Goal: Task Accomplishment & Management: Use online tool/utility

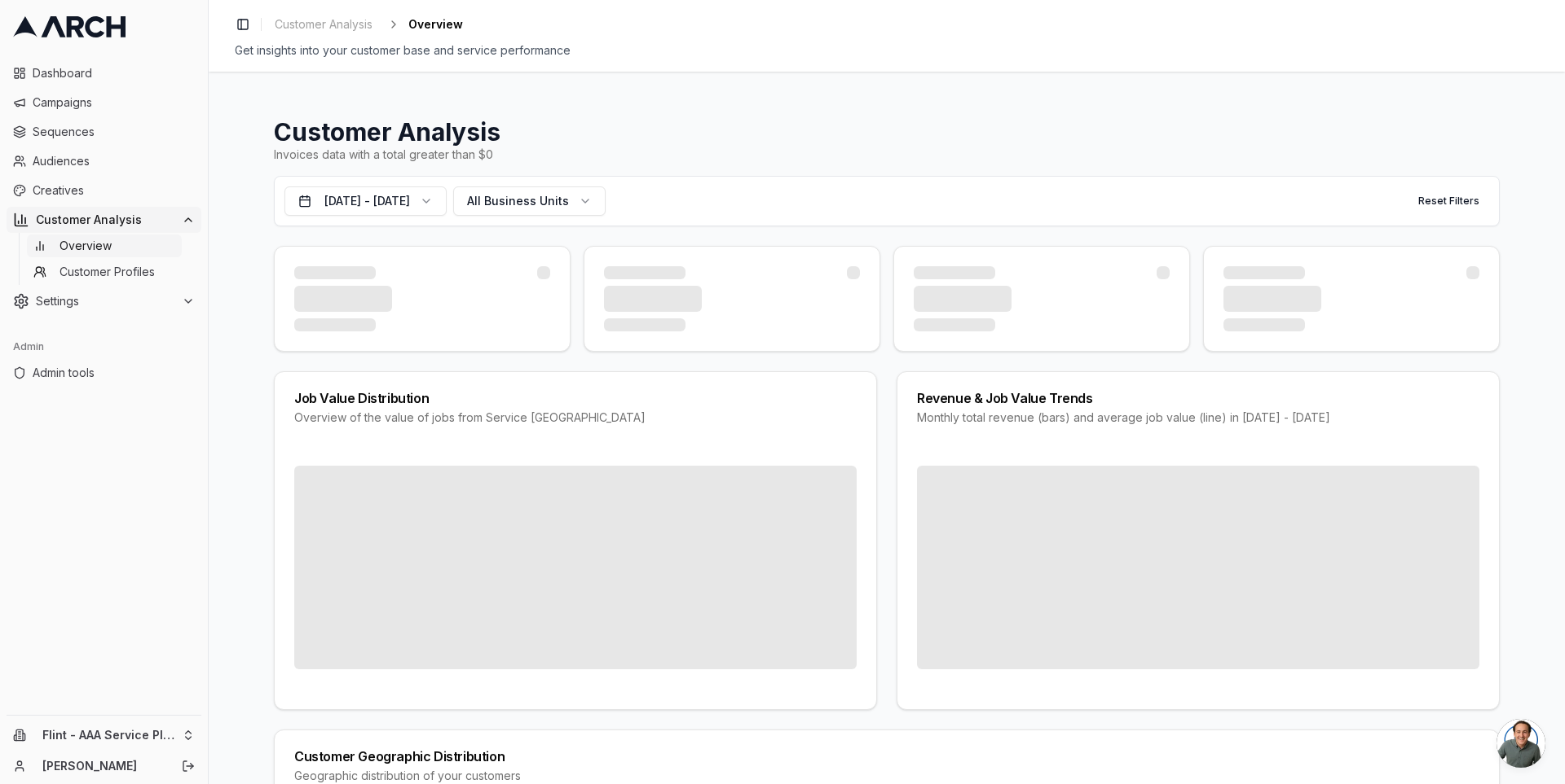
click at [249, 415] on div "Customer Analysis Invoices data with a total greater than $0 Oct 13, 2024 - Oct…" at bounding box center [886, 428] width 1356 height 713
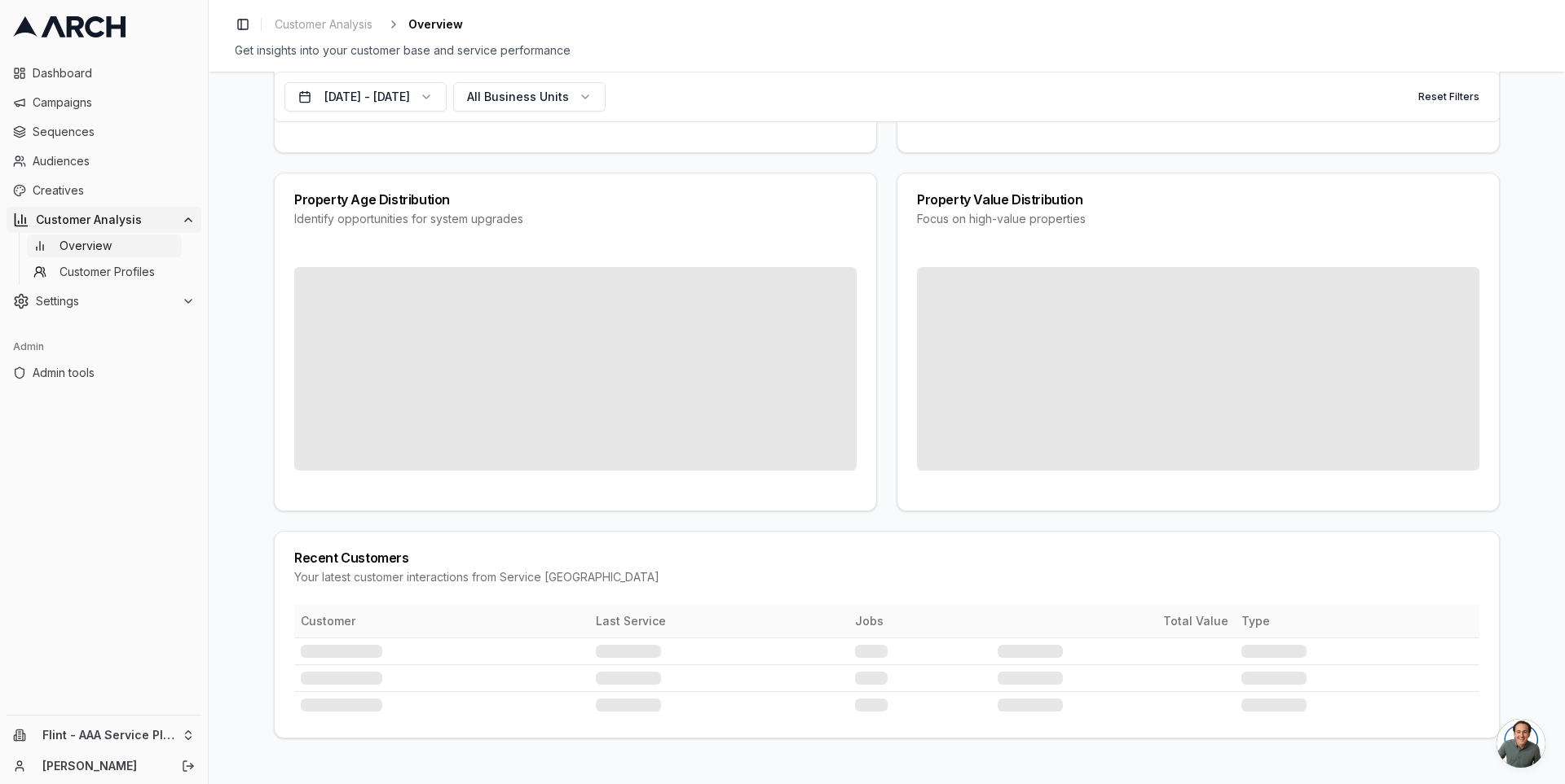
scroll to position [1533, 0]
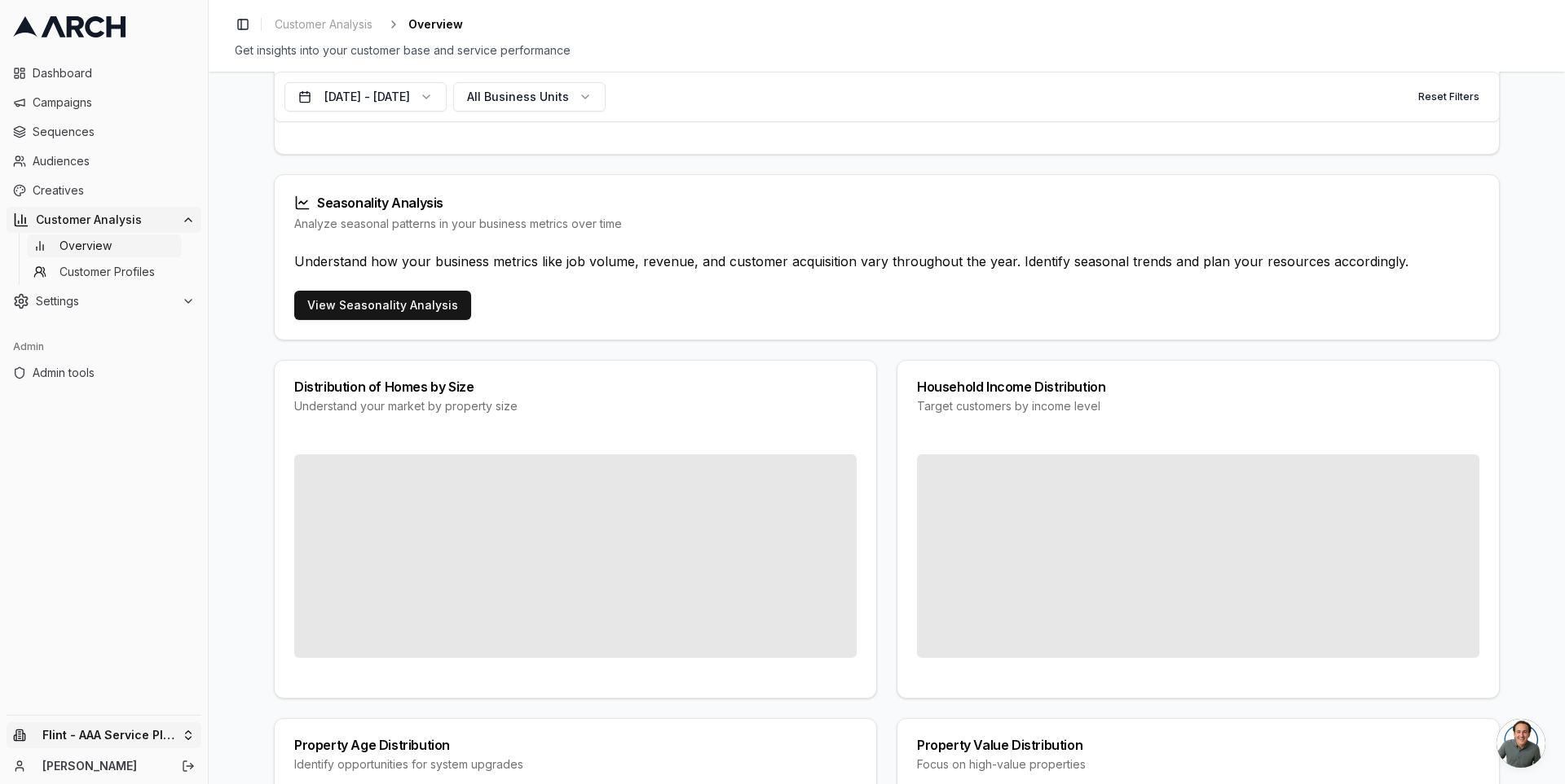
click at [182, 725] on html "Dashboard Campaigns Sequences Audiences Creatives Customer Analysis Overview Cu…" at bounding box center [782, 392] width 1565 height 784
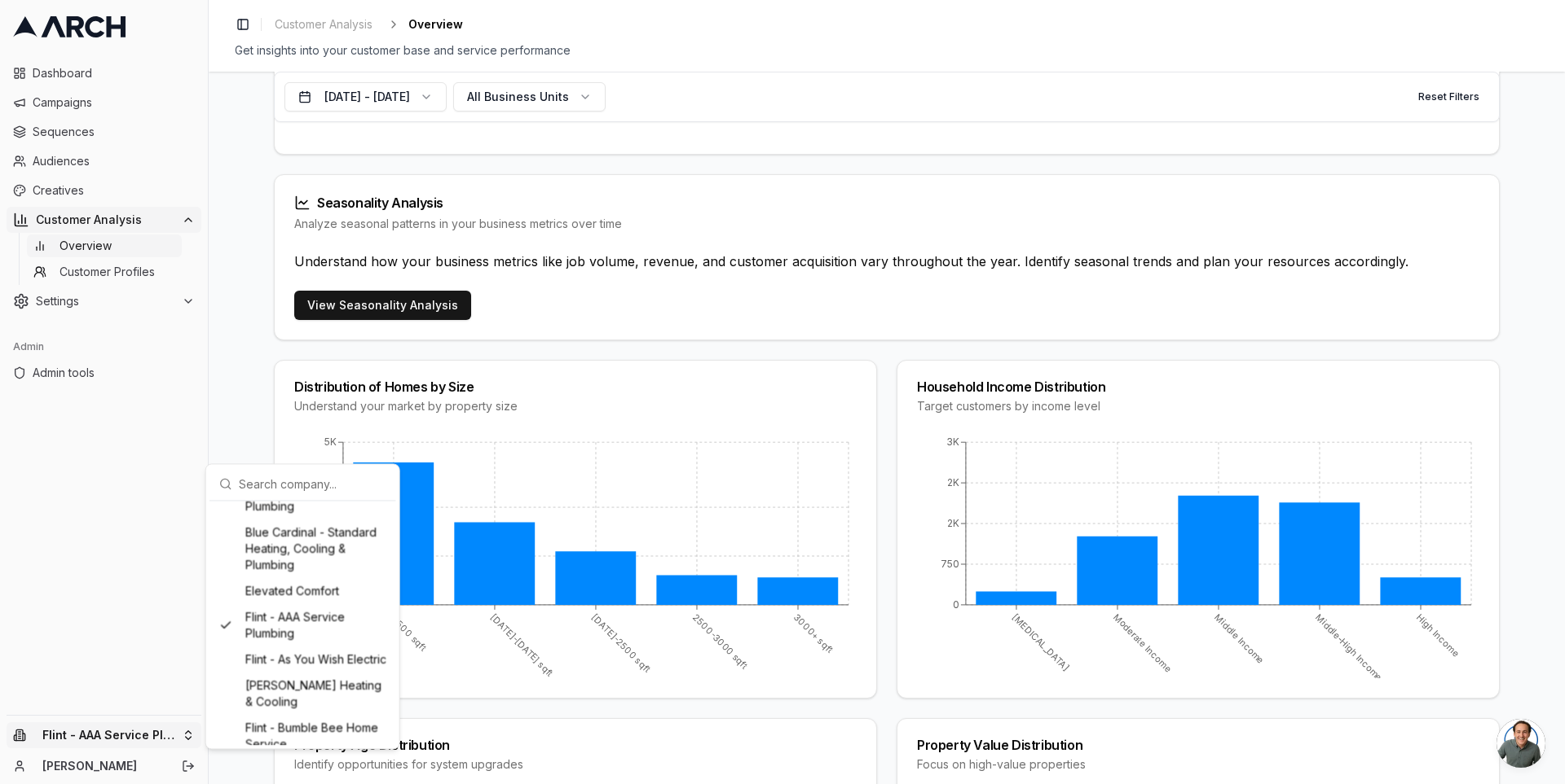
scroll to position [350, 0]
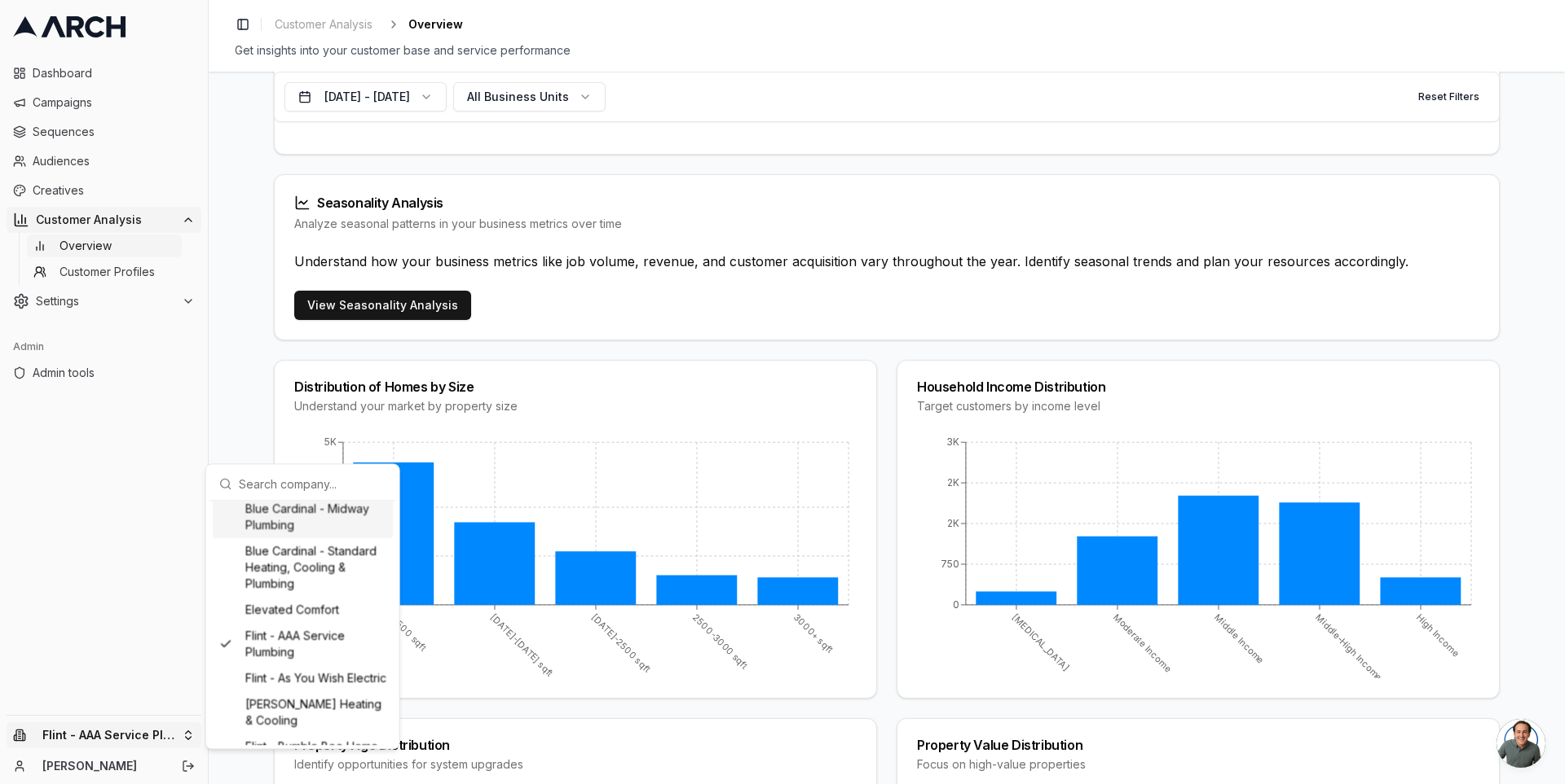
click at [250, 379] on html "Dashboard Campaigns Sequences Audiences Creatives Customer Analysis Overview Cu…" at bounding box center [782, 392] width 1565 height 784
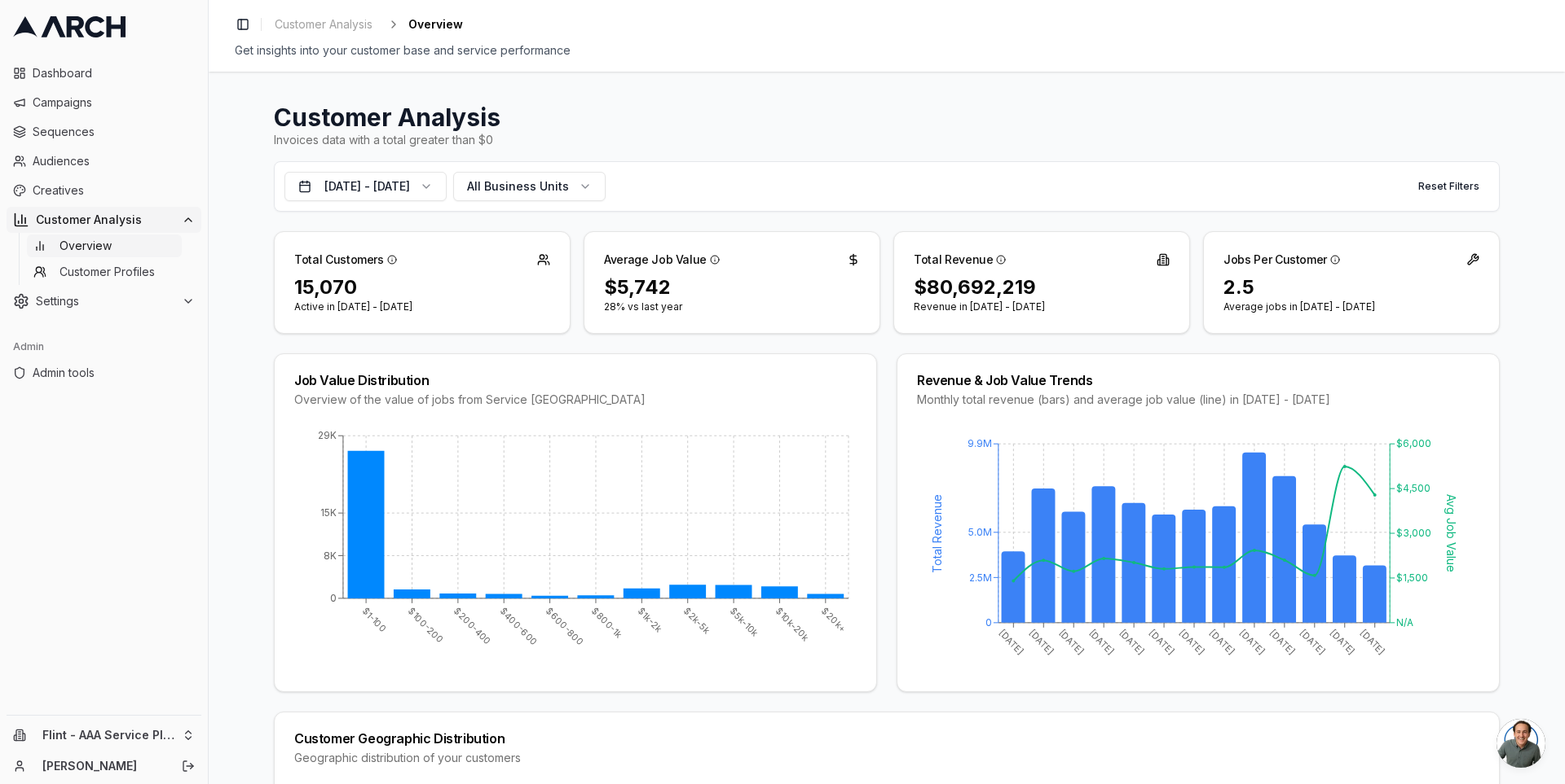
scroll to position [0, 0]
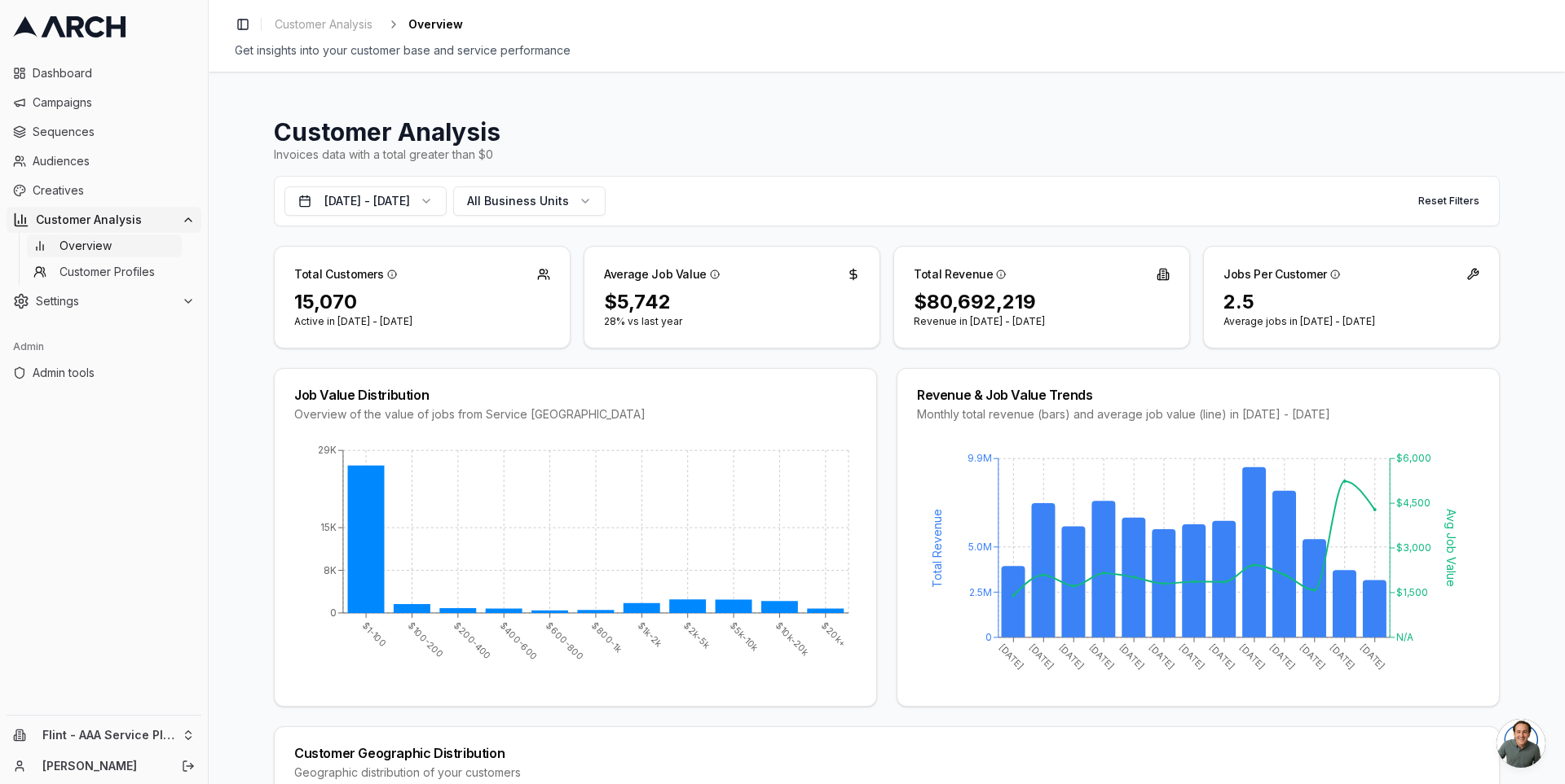
click at [229, 371] on div "Customer Analysis Invoices data with a total greater than $0 Oct 13, 2024 - Oct…" at bounding box center [886, 428] width 1356 height 713
click at [155, 370] on span "Admin tools" at bounding box center [113, 372] width 163 height 16
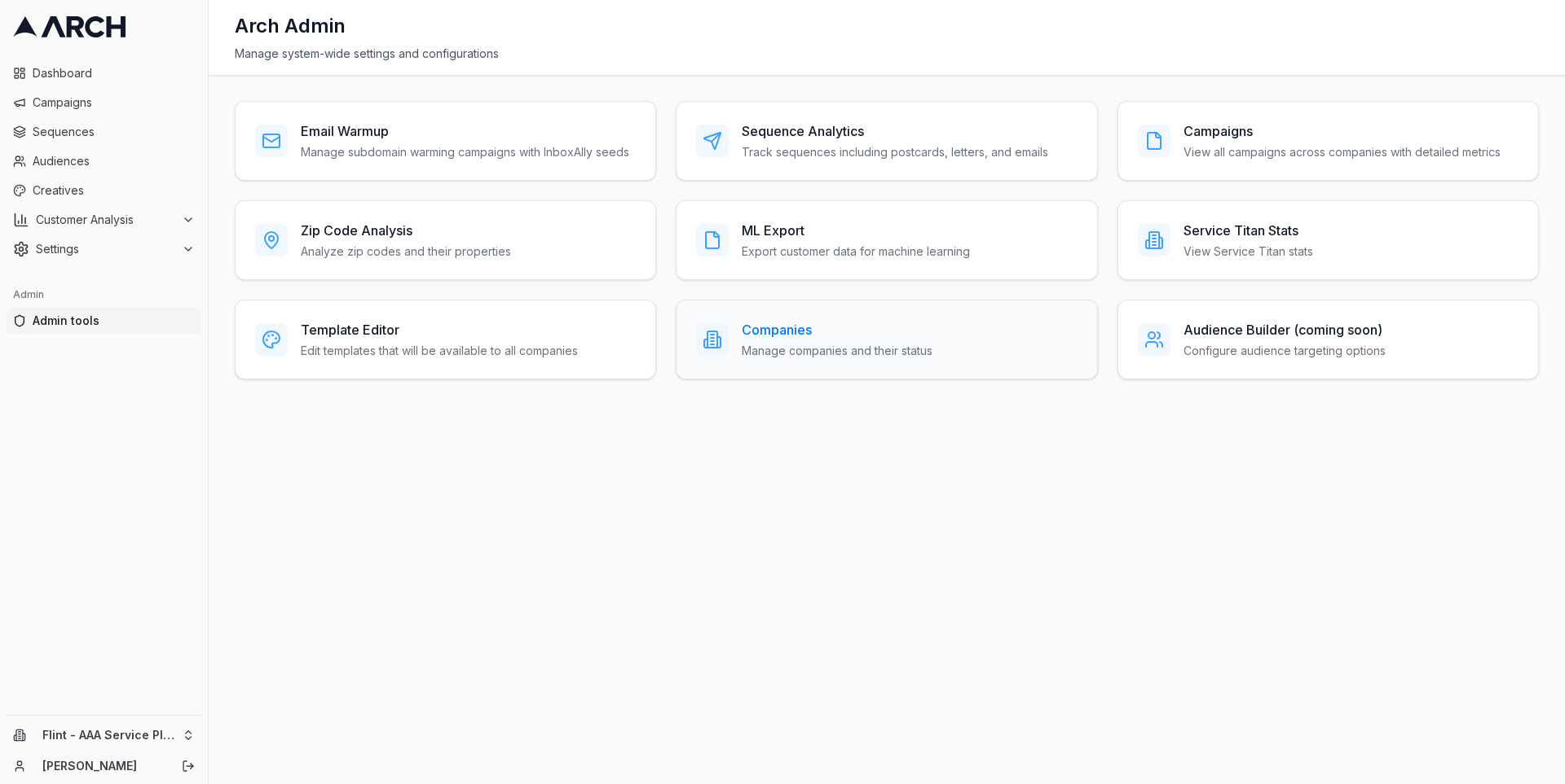
click at [762, 334] on h3 "Companies" at bounding box center [837, 330] width 191 height 20
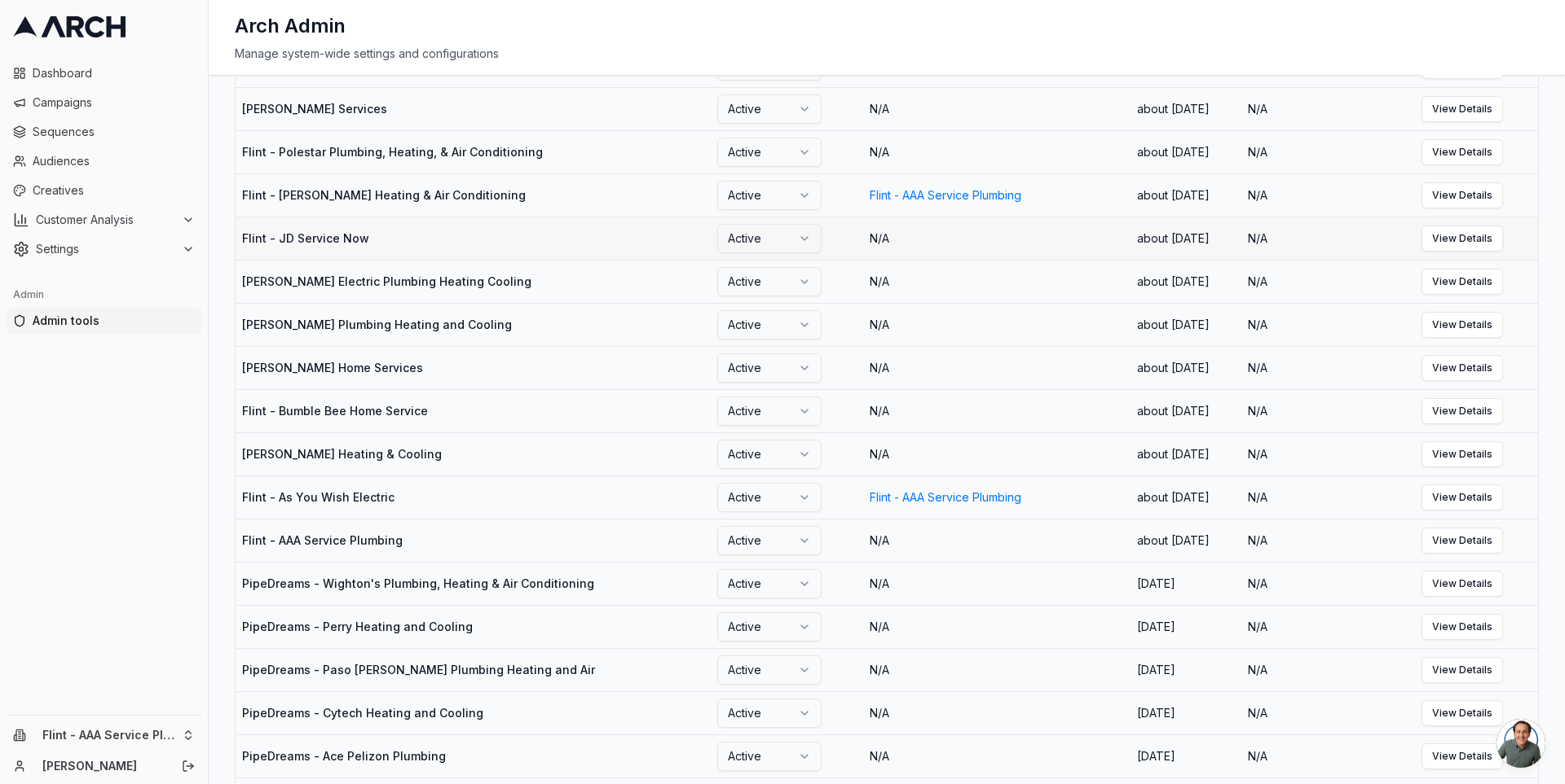
scroll to position [683, 0]
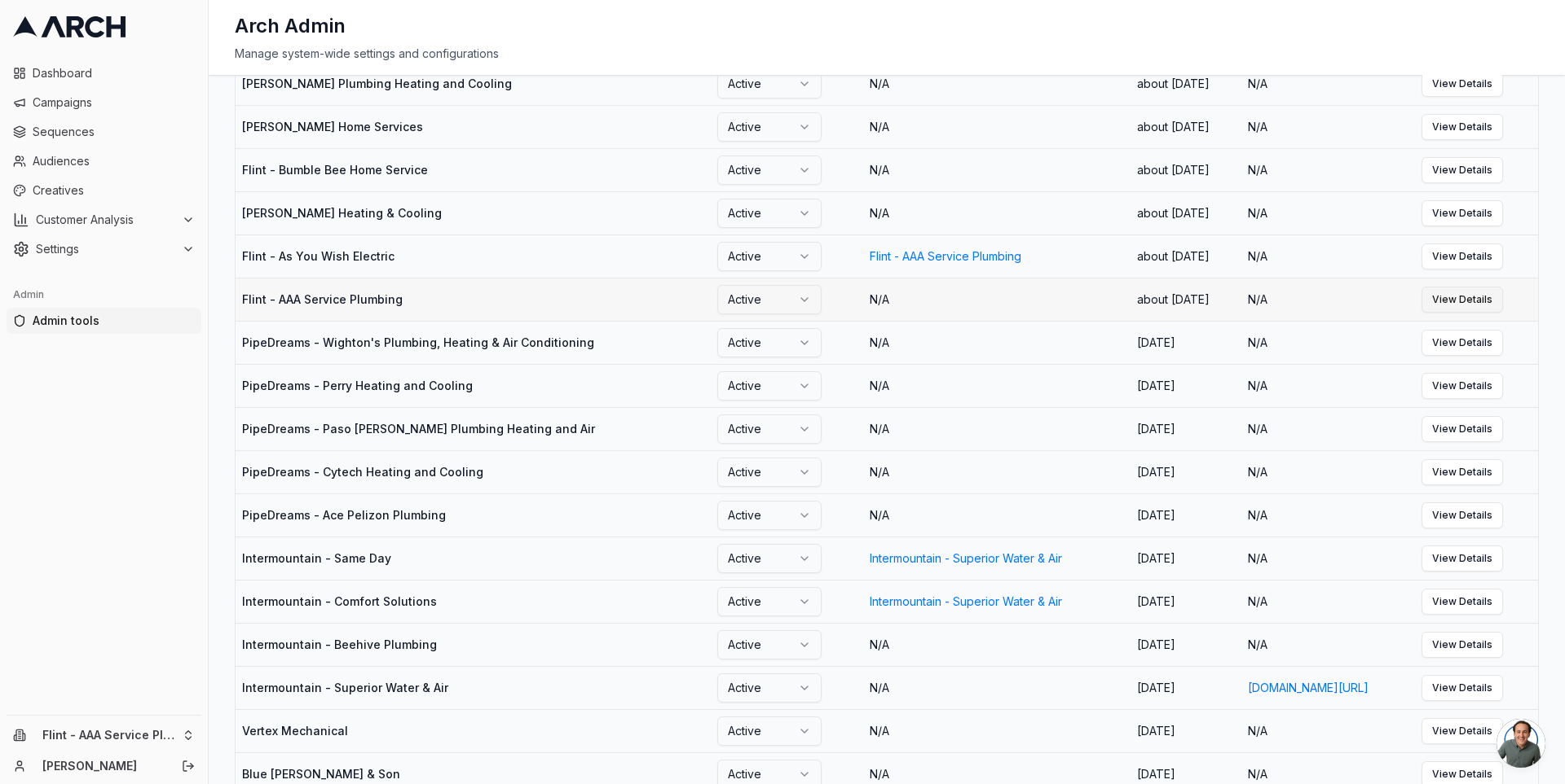
click at [1483, 313] on link "View Details" at bounding box center [1462, 300] width 81 height 26
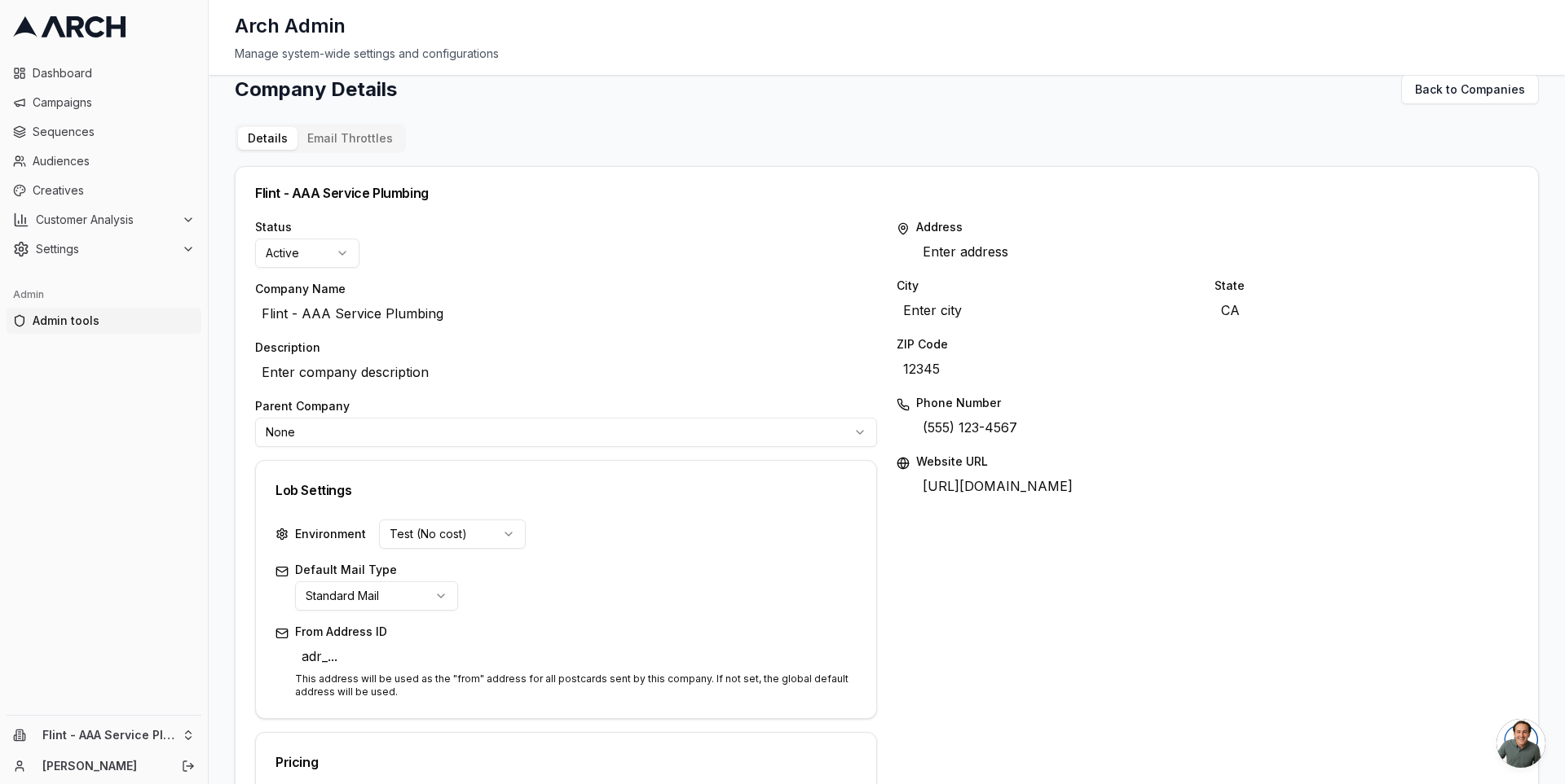
click at [128, 324] on span "Admin tools" at bounding box center [113, 320] width 163 height 16
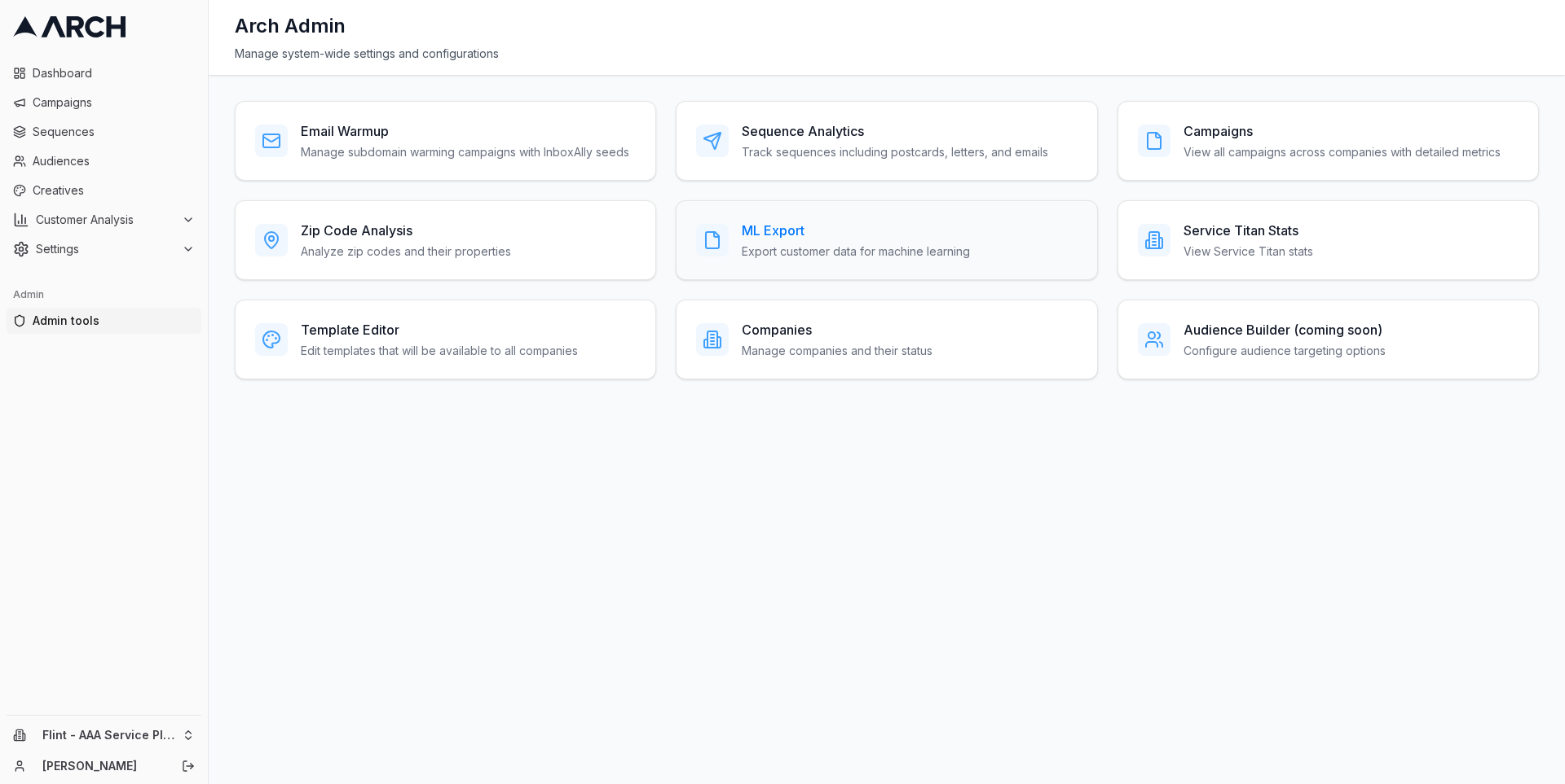
click at [765, 244] on p "Export customer data for machine learning" at bounding box center [855, 251] width 228 height 16
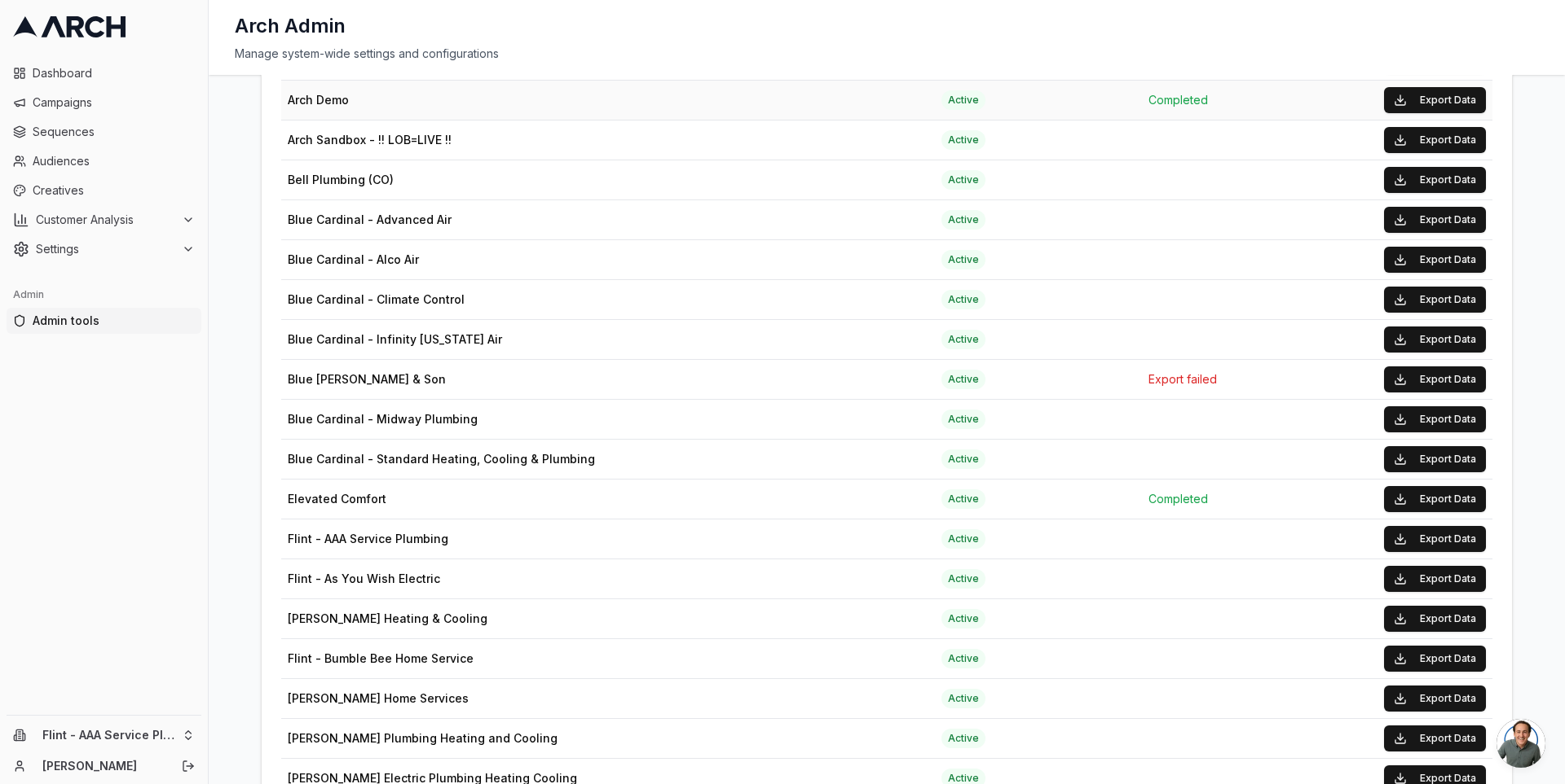
scroll to position [683, 0]
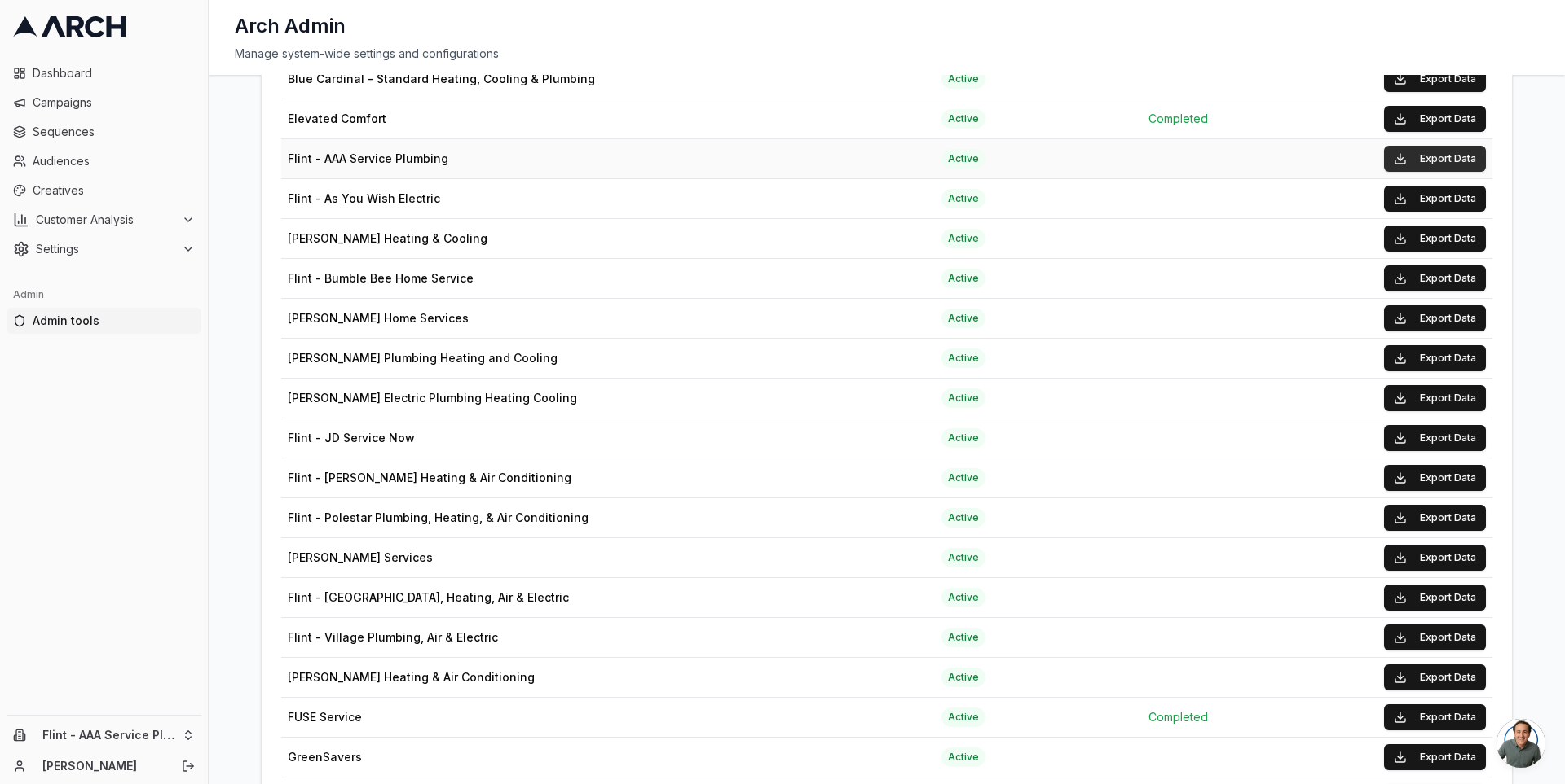
click at [1421, 153] on button "Export Data" at bounding box center [1435, 159] width 102 height 26
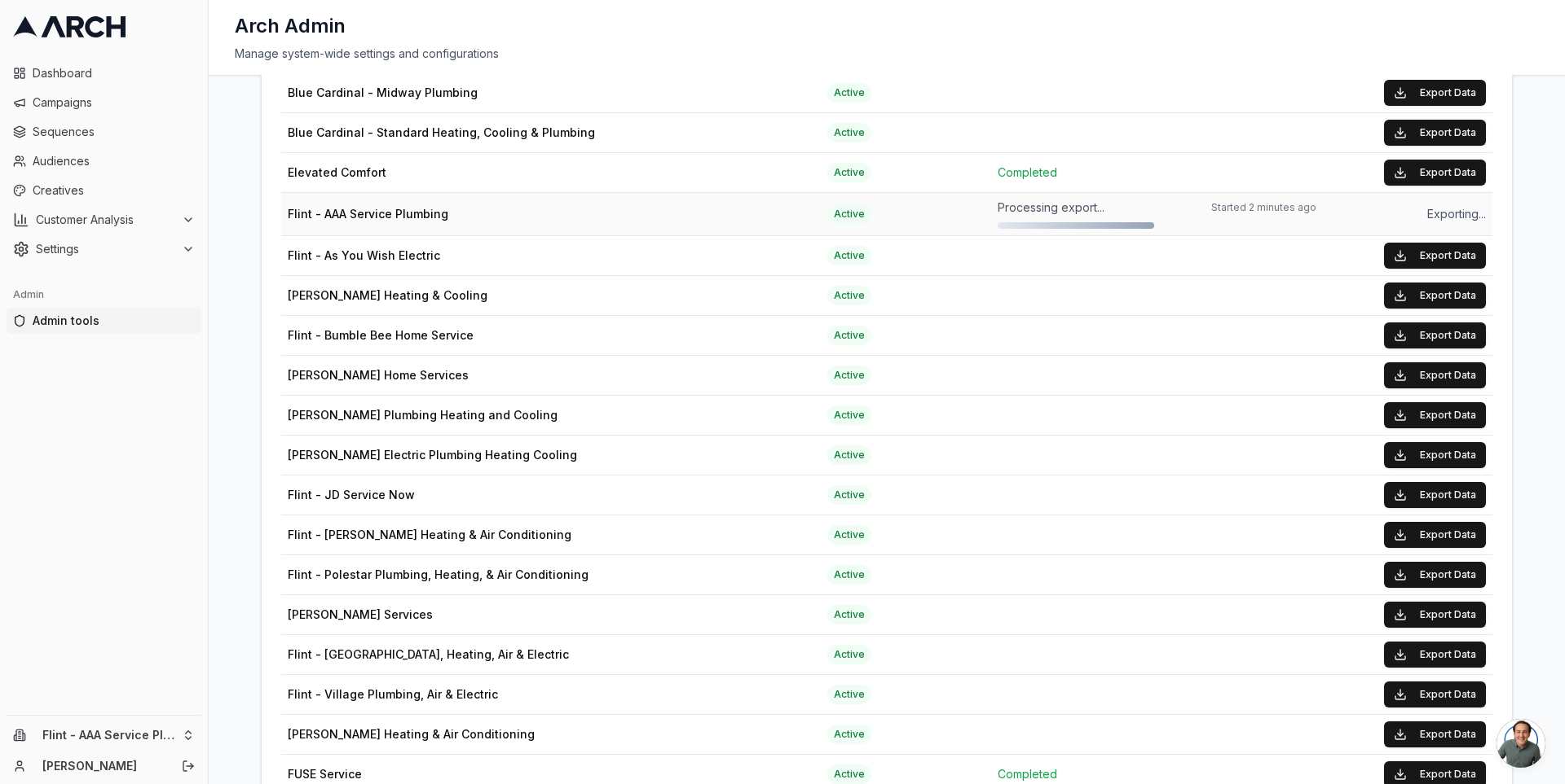
scroll to position [637, 0]
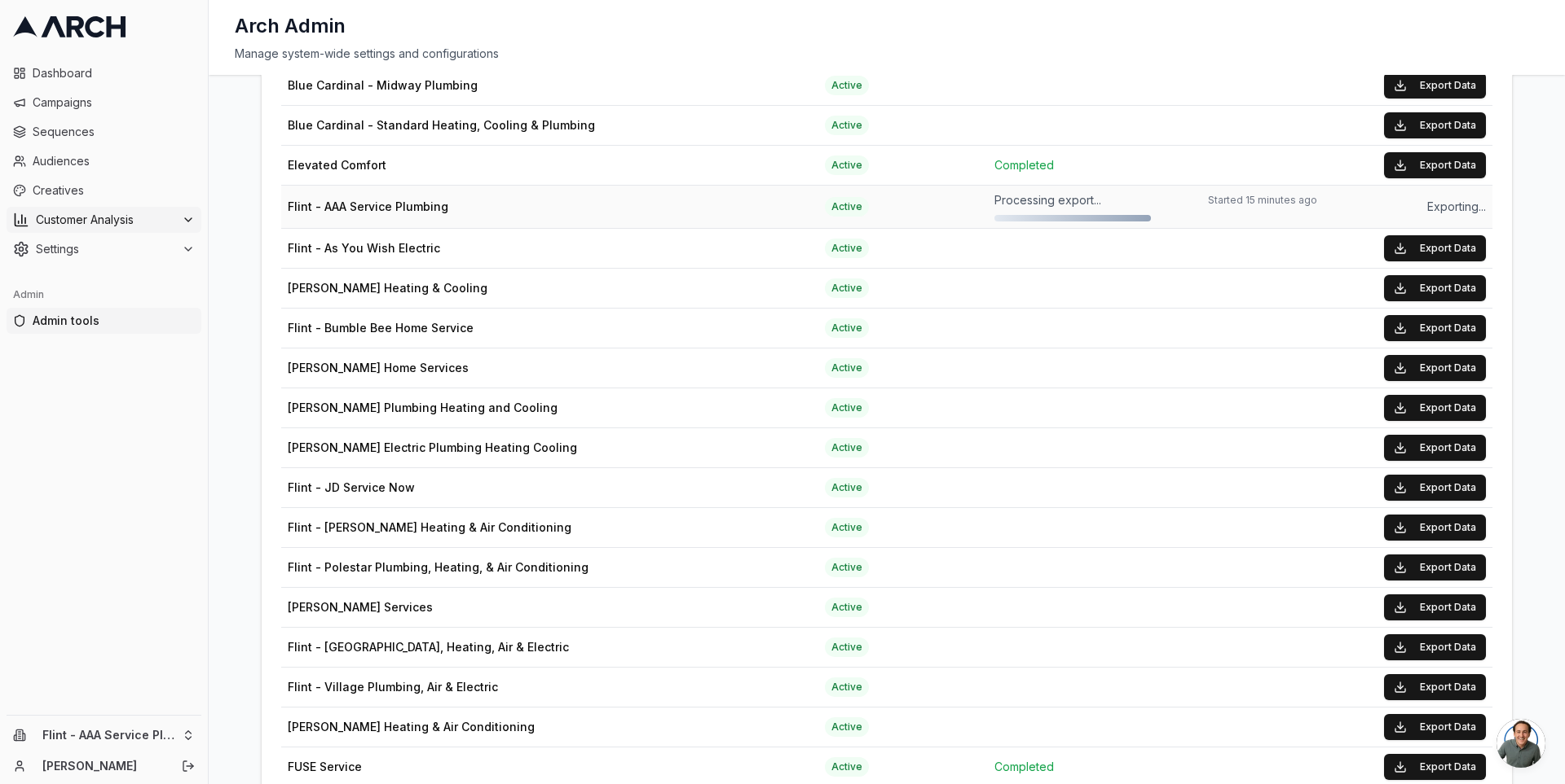
click at [142, 218] on span "Customer Analysis" at bounding box center [105, 219] width 139 height 16
click at [138, 250] on link "Overview" at bounding box center [104, 246] width 155 height 23
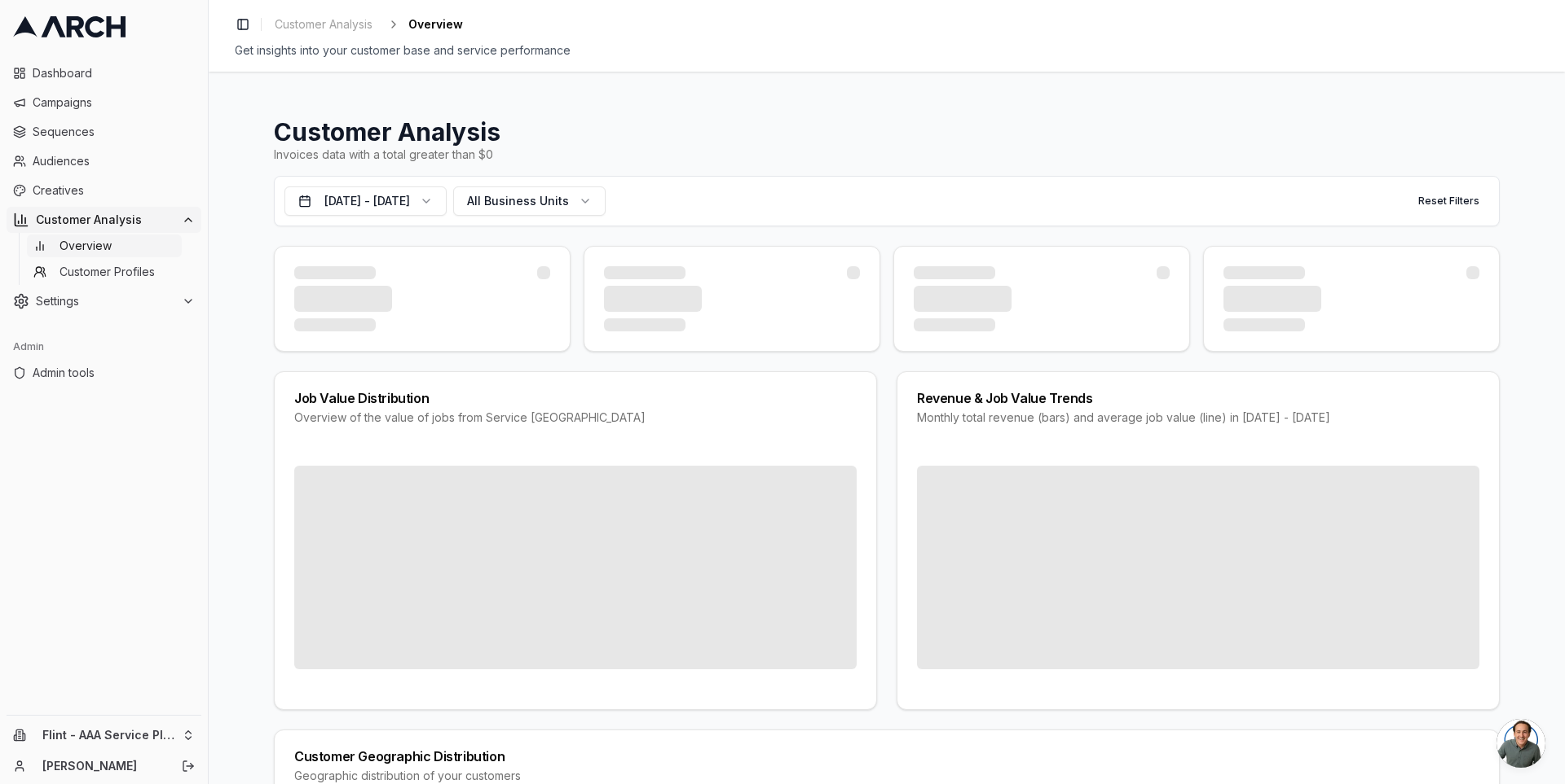
click at [255, 387] on div "Customer Analysis Invoices data with a total greater than $0 [DATE] - [DATE] Al…" at bounding box center [886, 428] width 1356 height 713
